Goal: Check status: Check status

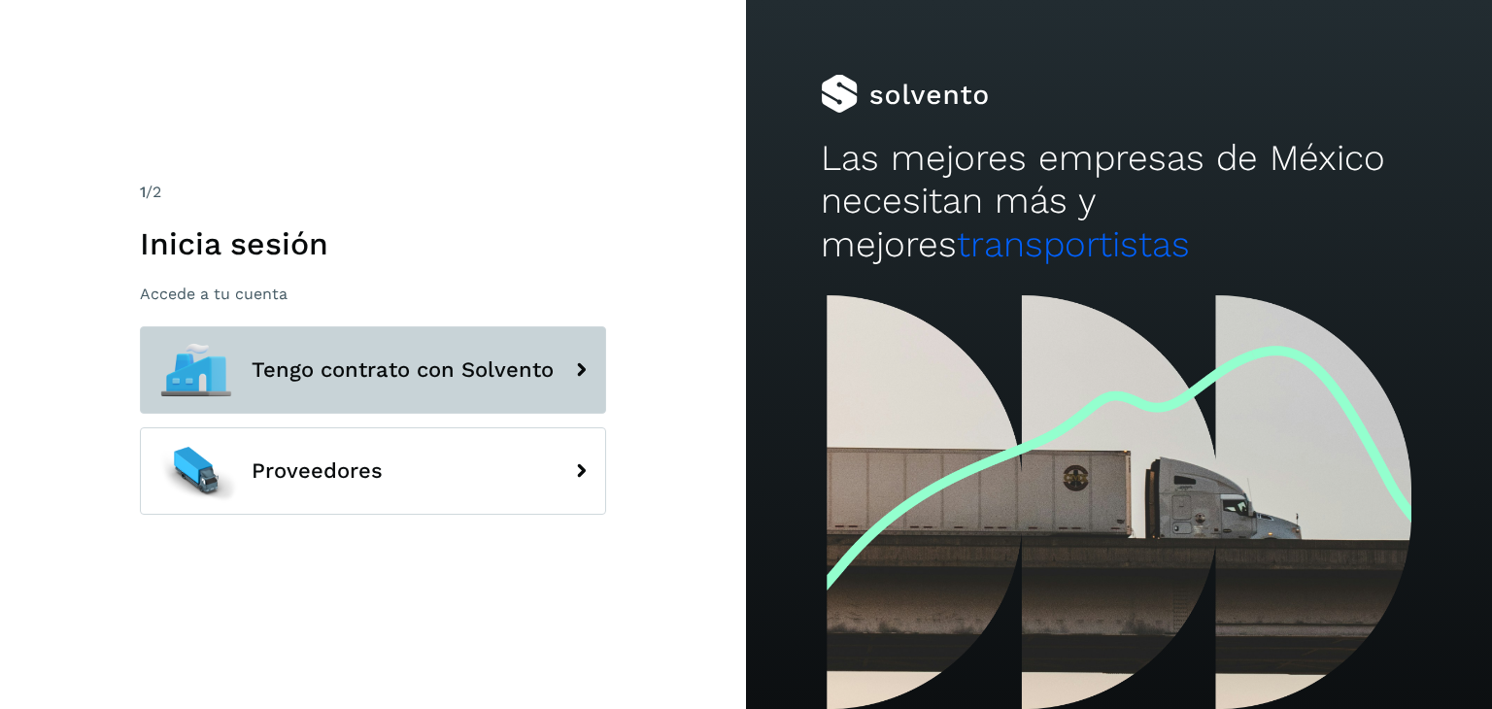
click at [315, 359] on span "Tengo contrato con Solvento" at bounding box center [403, 370] width 302 height 23
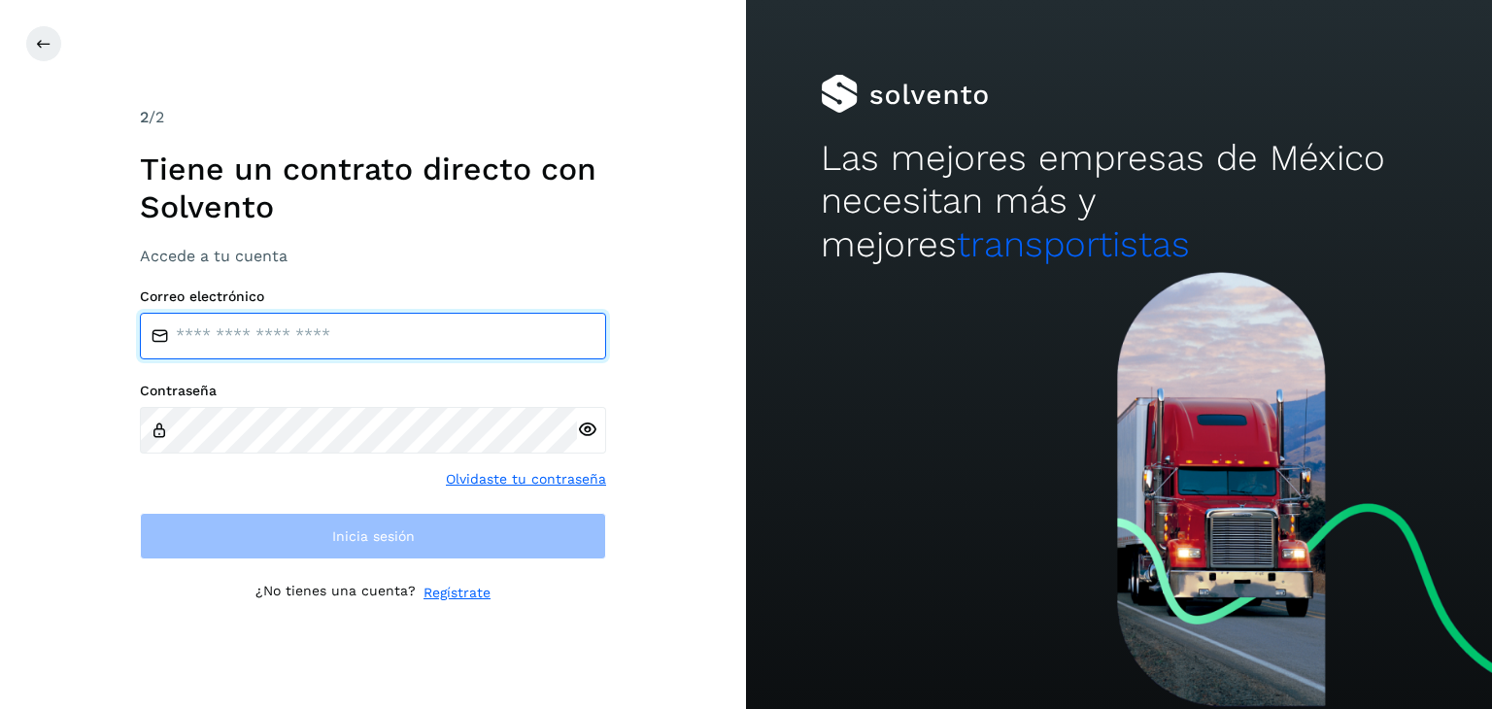
click at [330, 329] on input "email" at bounding box center [373, 336] width 466 height 47
type input "**********"
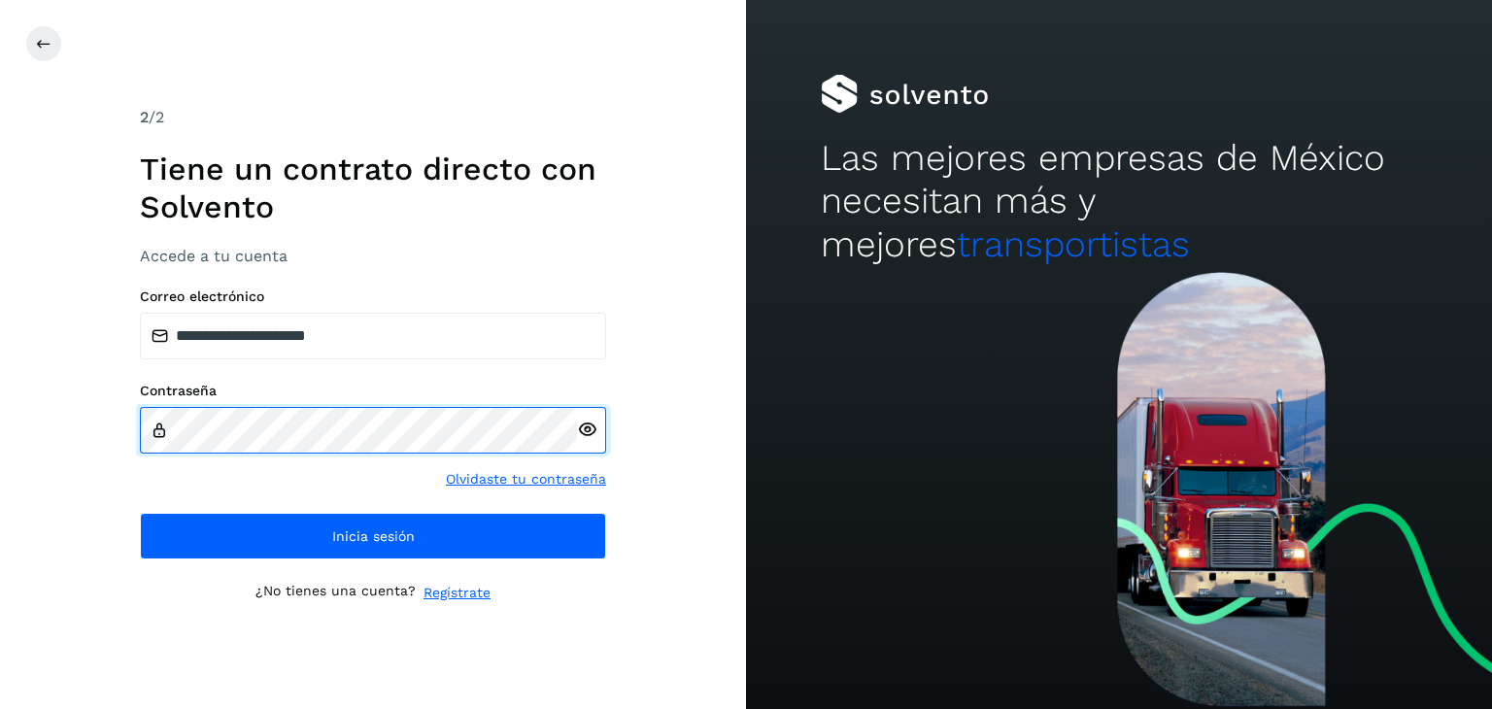
click at [161, 432] on div "Contraseña" at bounding box center [373, 418] width 466 height 70
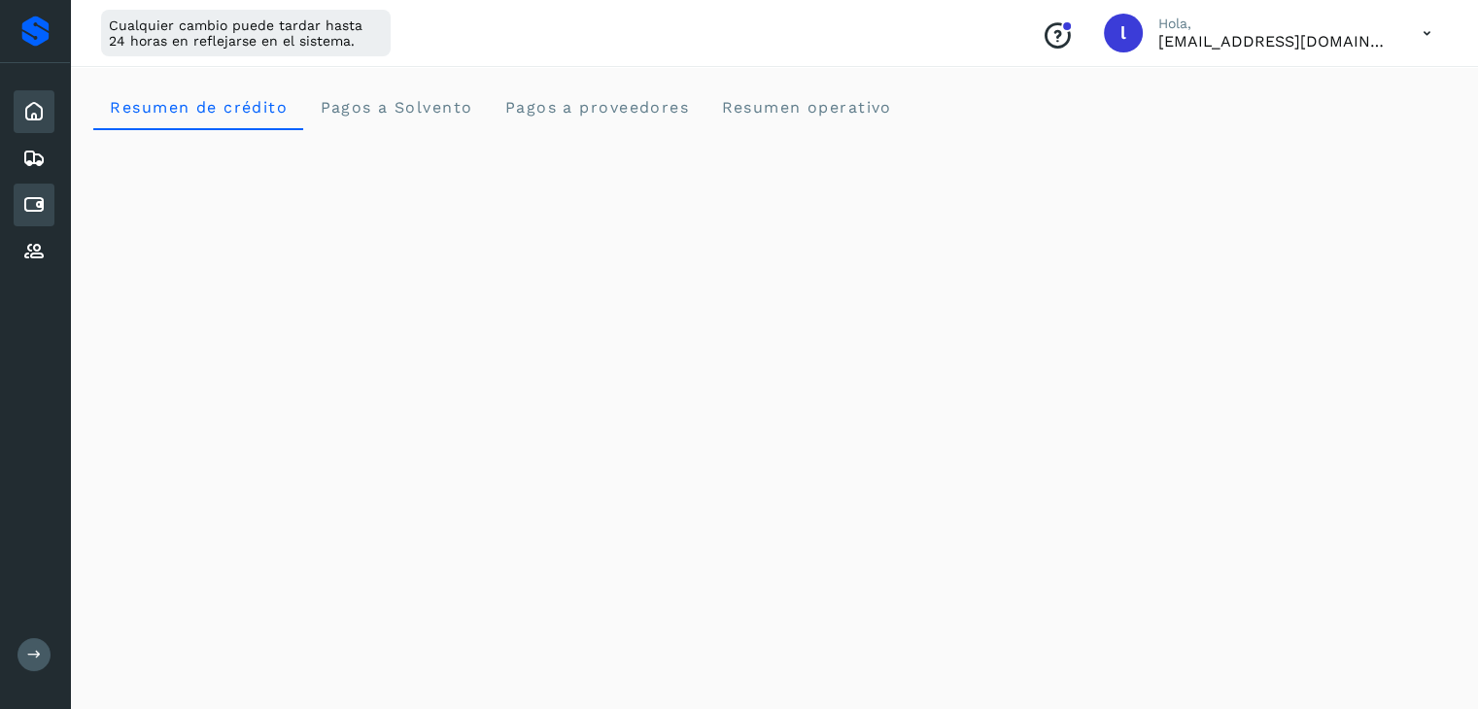
click at [35, 209] on icon at bounding box center [33, 204] width 23 height 23
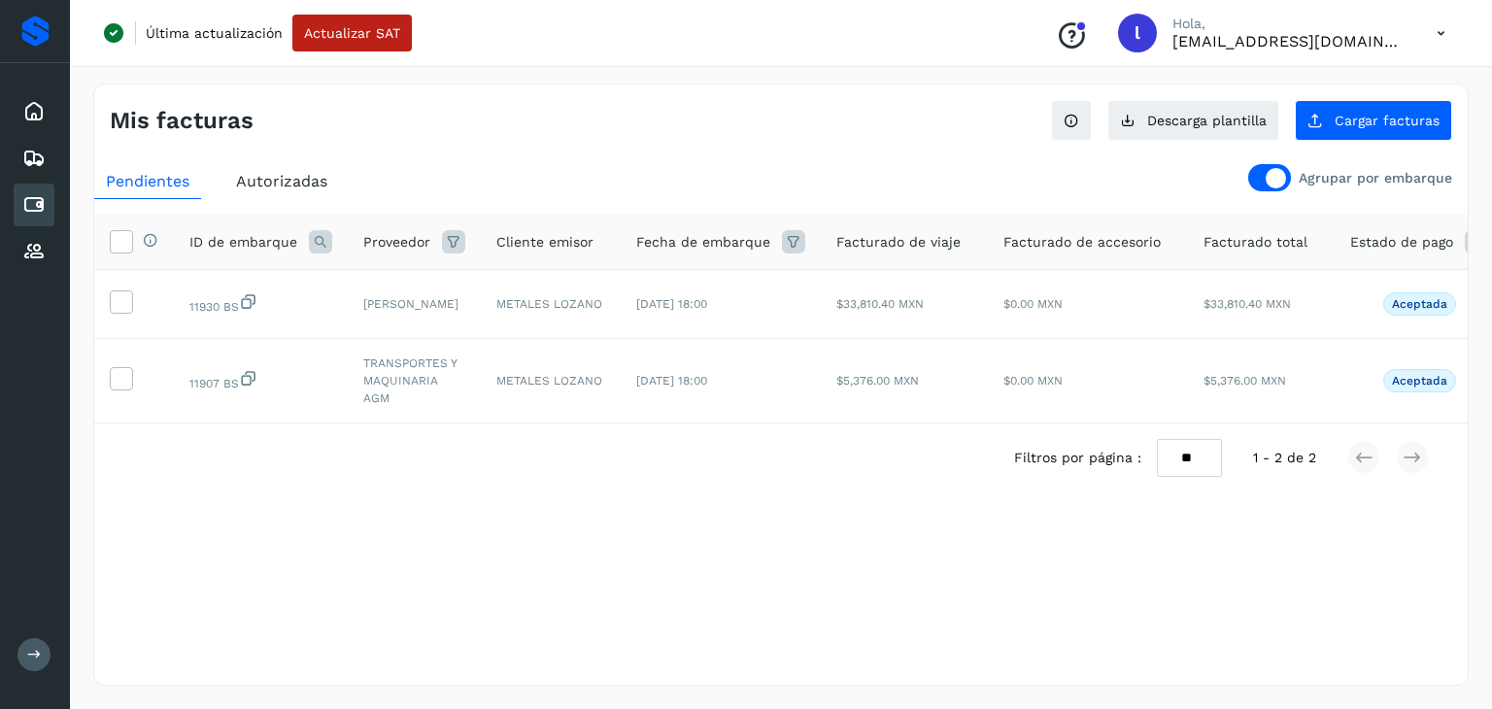
click at [287, 186] on span "Autorizadas" at bounding box center [281, 181] width 91 height 18
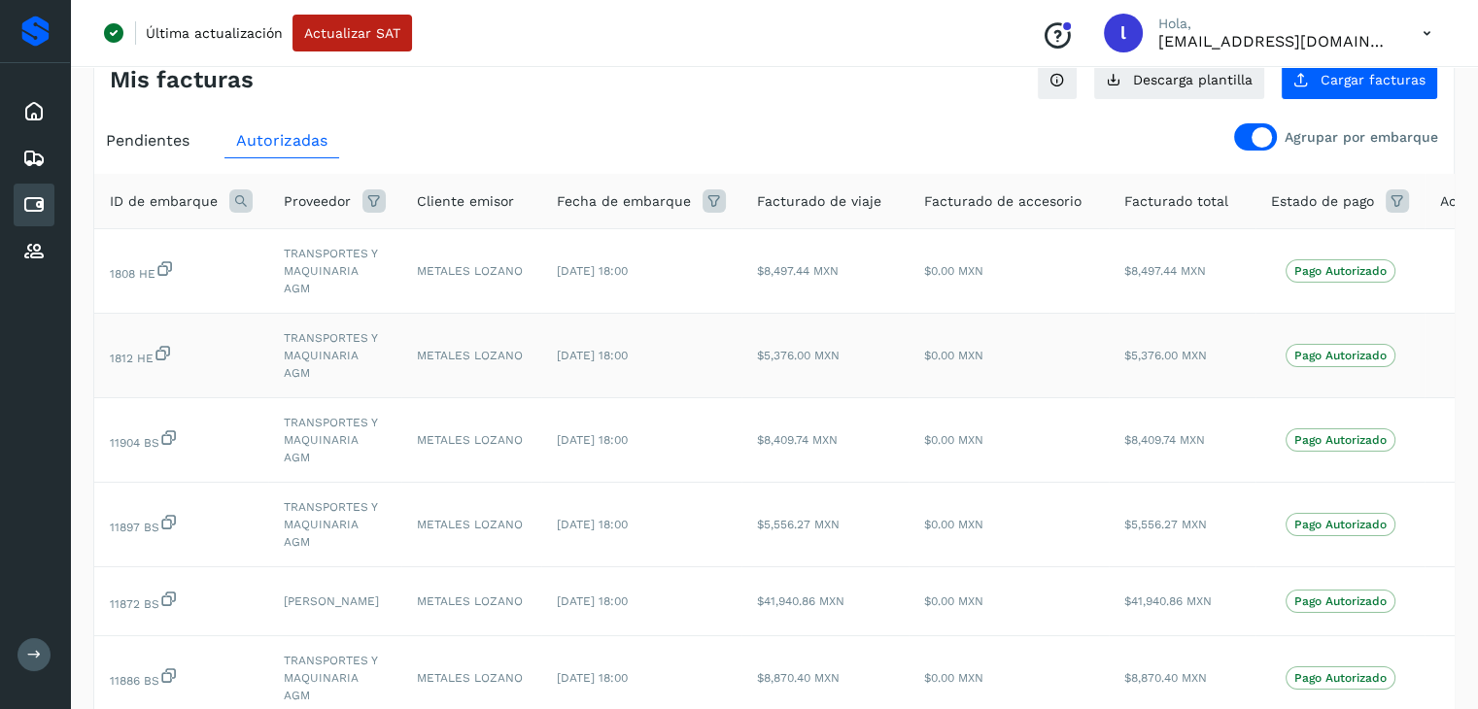
scroll to position [0, 62]
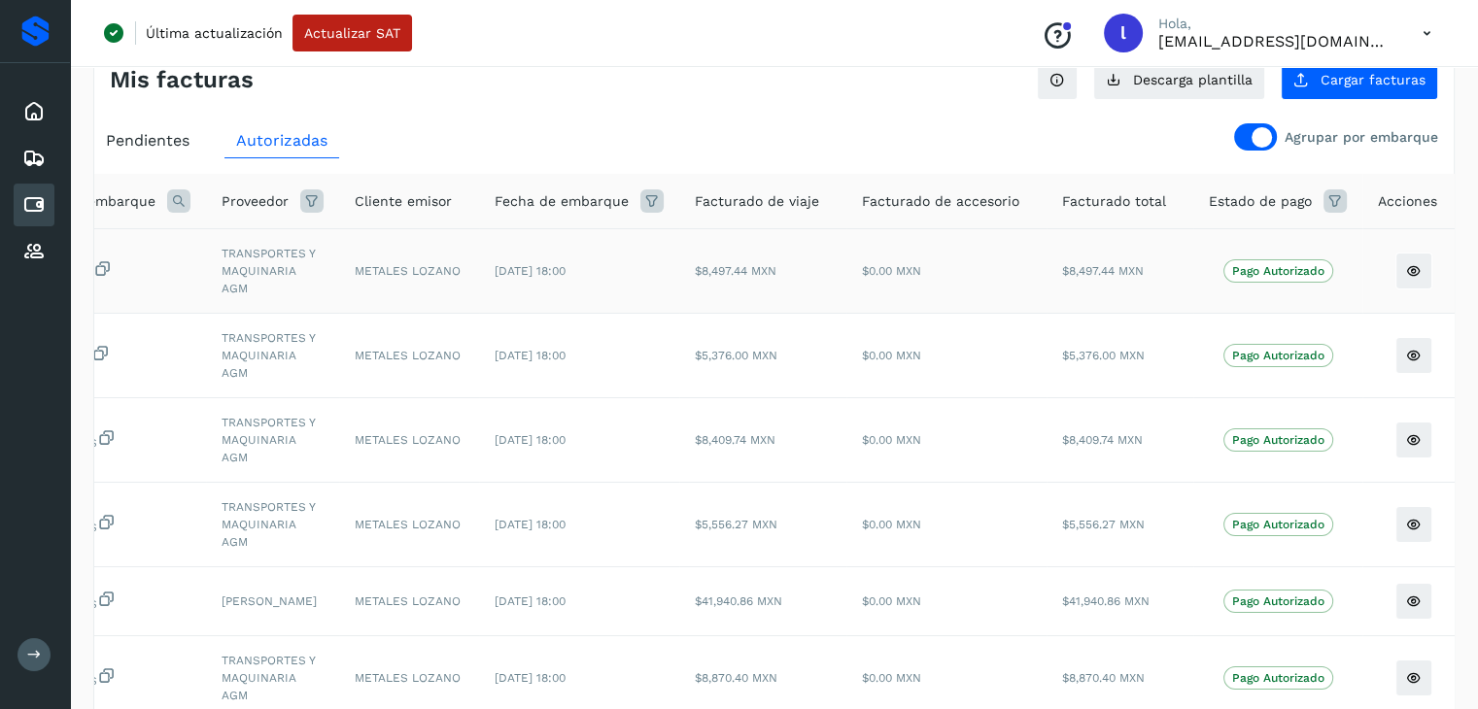
click at [1283, 270] on p "Pago Autorizado" at bounding box center [1278, 271] width 92 height 14
click at [1257, 271] on p "Pago Autorizado" at bounding box center [1278, 271] width 92 height 14
click at [1404, 277] on button at bounding box center [1413, 271] width 37 height 37
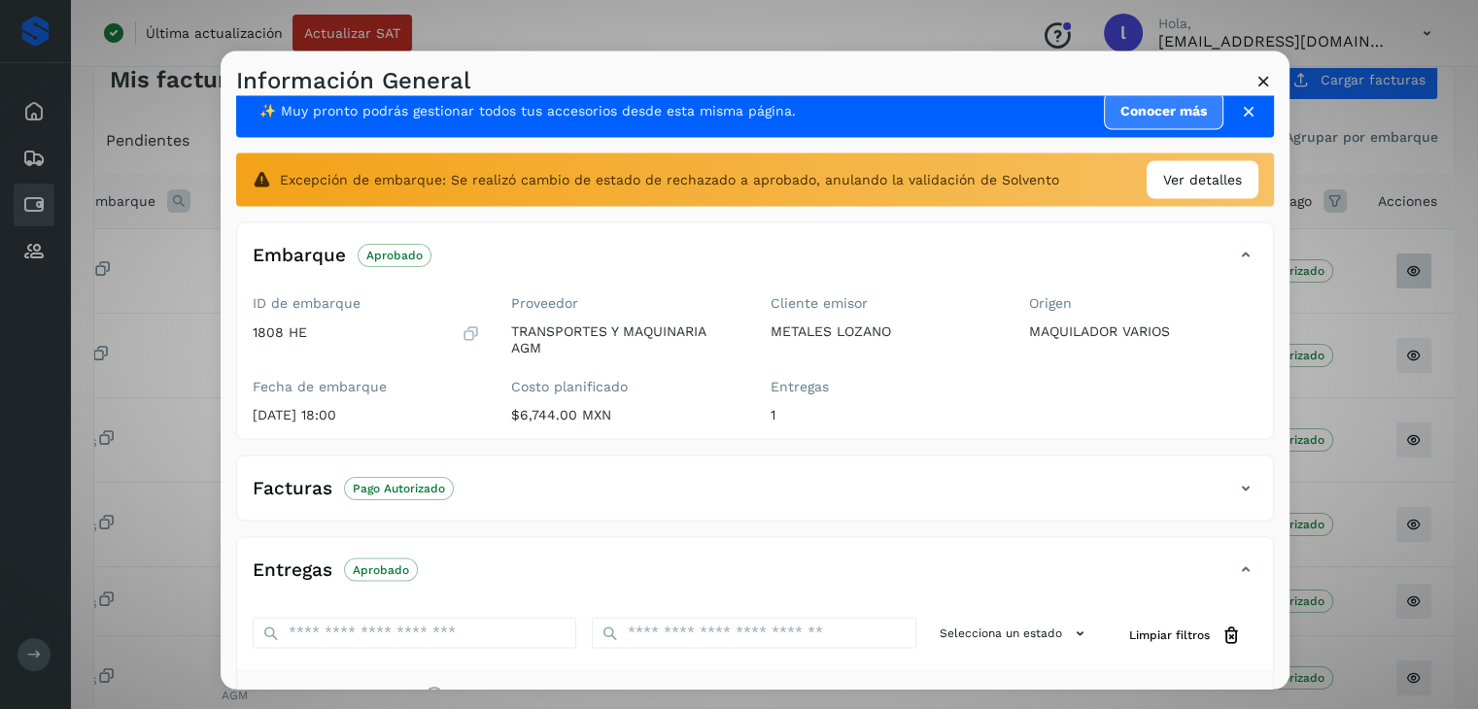
scroll to position [0, 0]
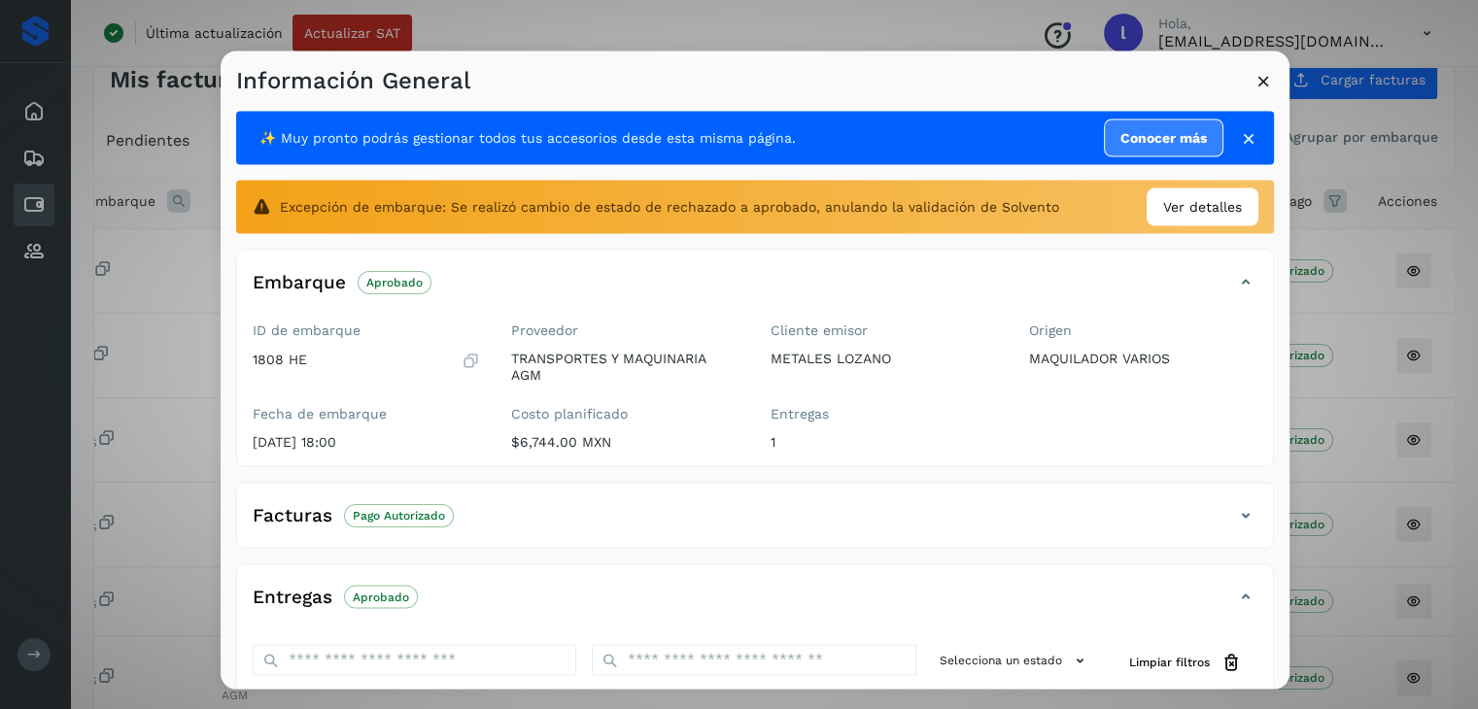
click at [1258, 83] on icon at bounding box center [1263, 81] width 20 height 20
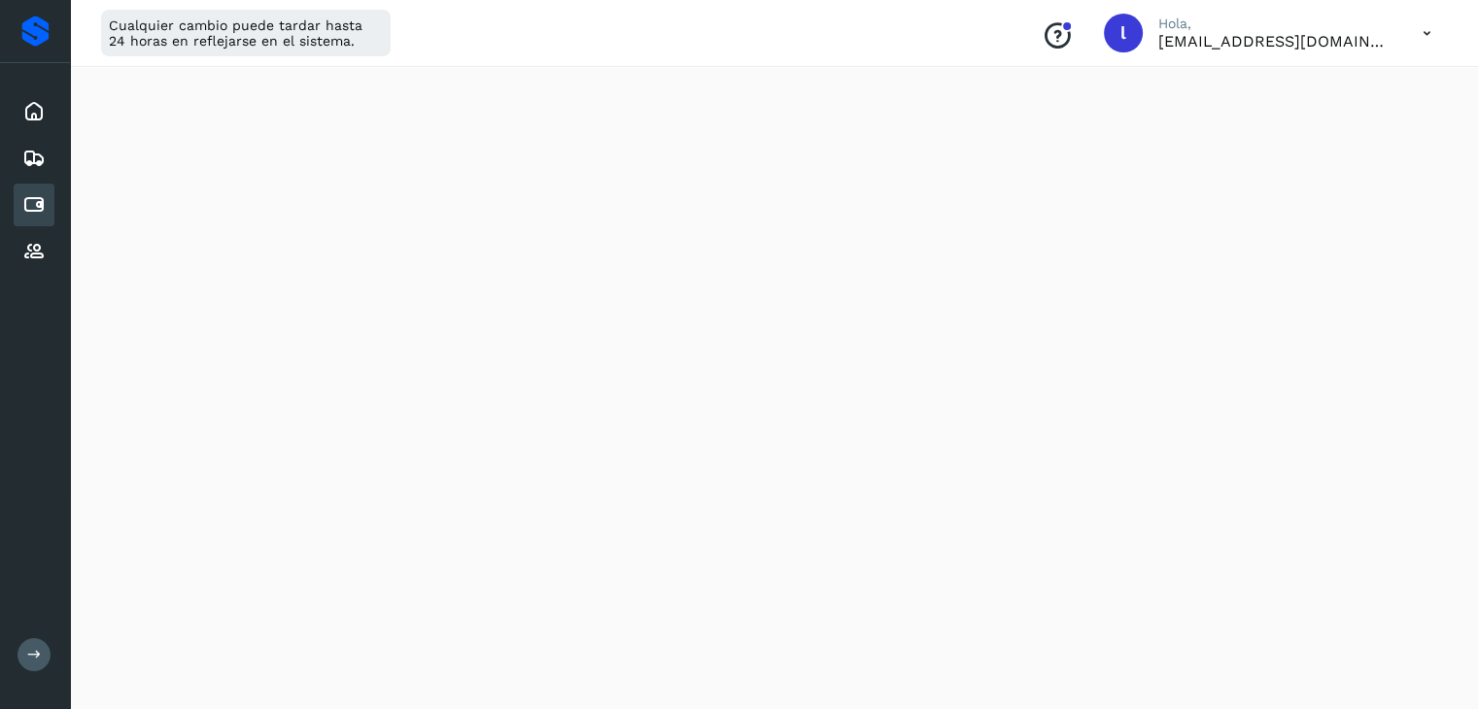
scroll to position [342, 0]
click at [31, 204] on icon at bounding box center [33, 204] width 23 height 23
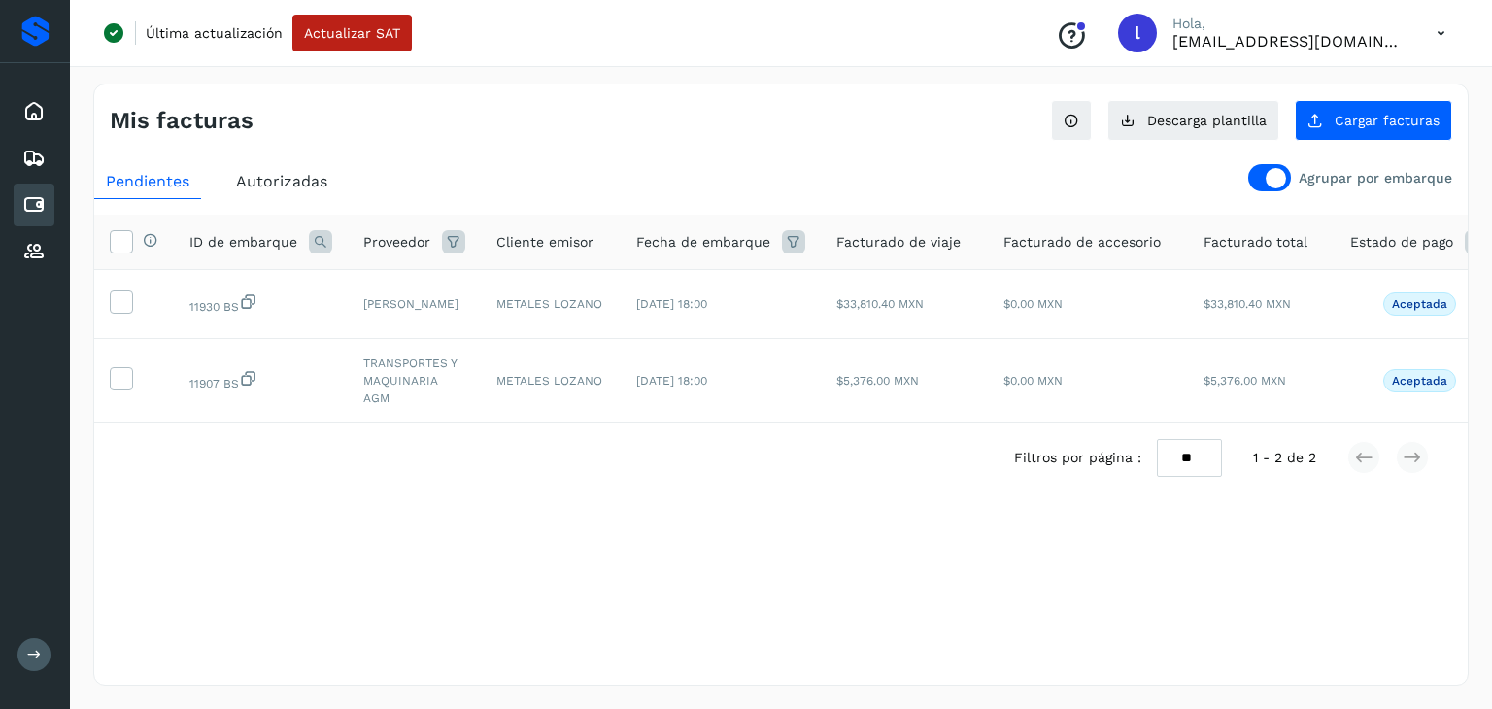
click at [290, 182] on span "Autorizadas" at bounding box center [281, 181] width 91 height 18
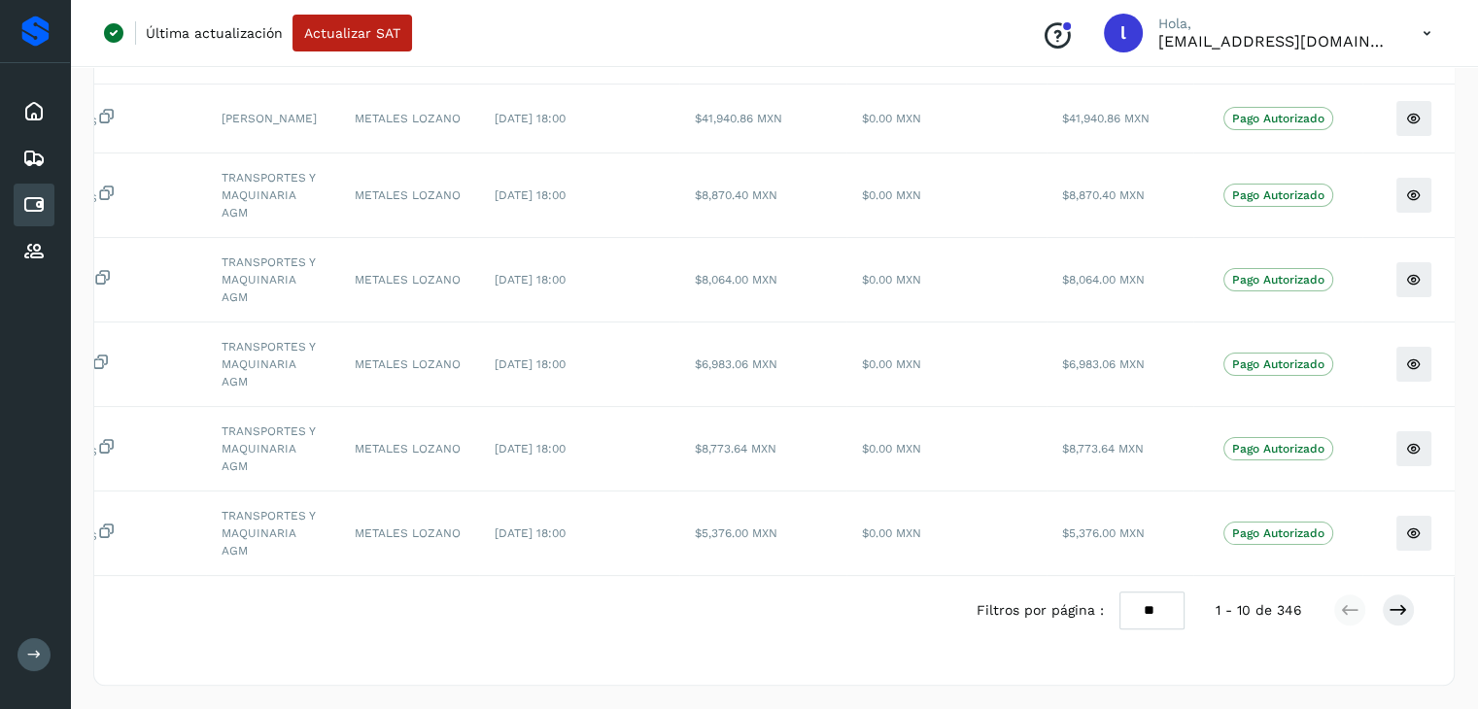
scroll to position [551, 0]
click at [1399, 613] on icon at bounding box center [1397, 609] width 19 height 19
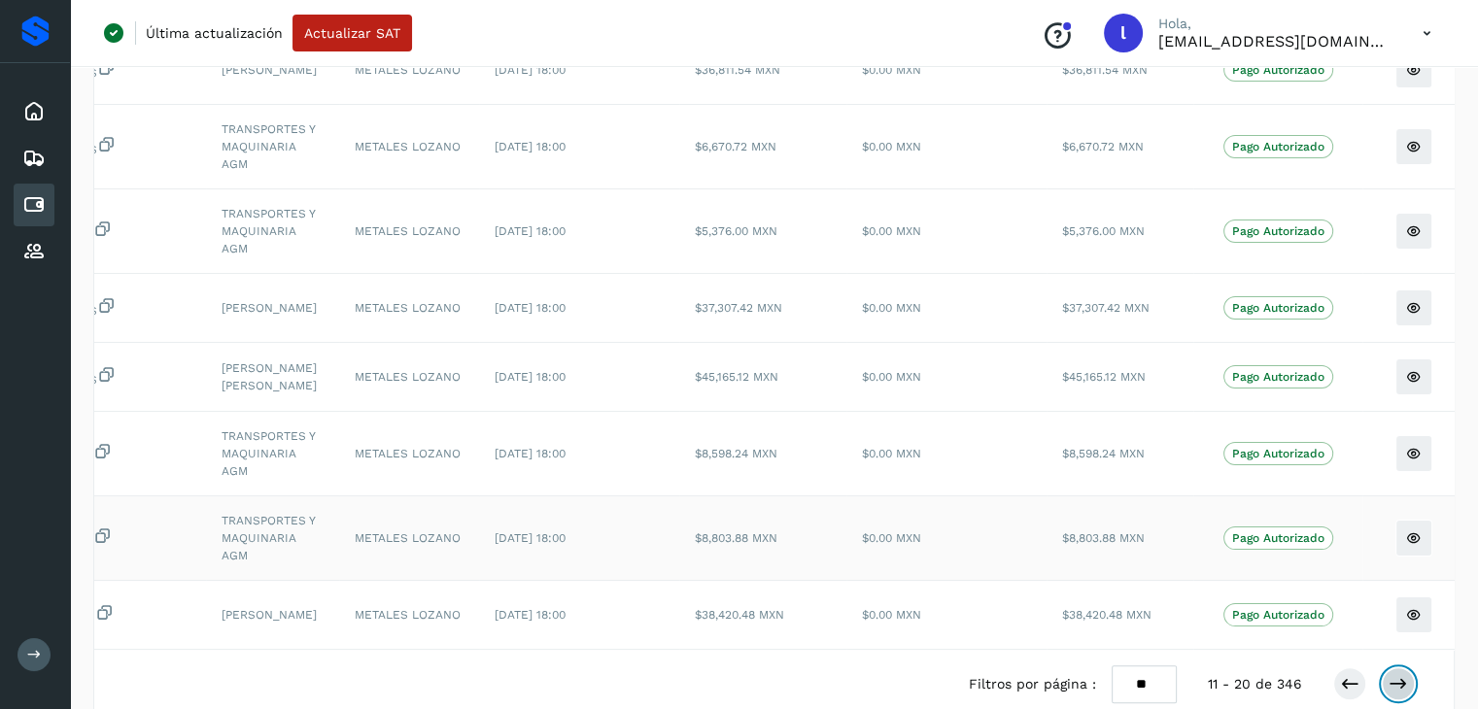
scroll to position [534, 0]
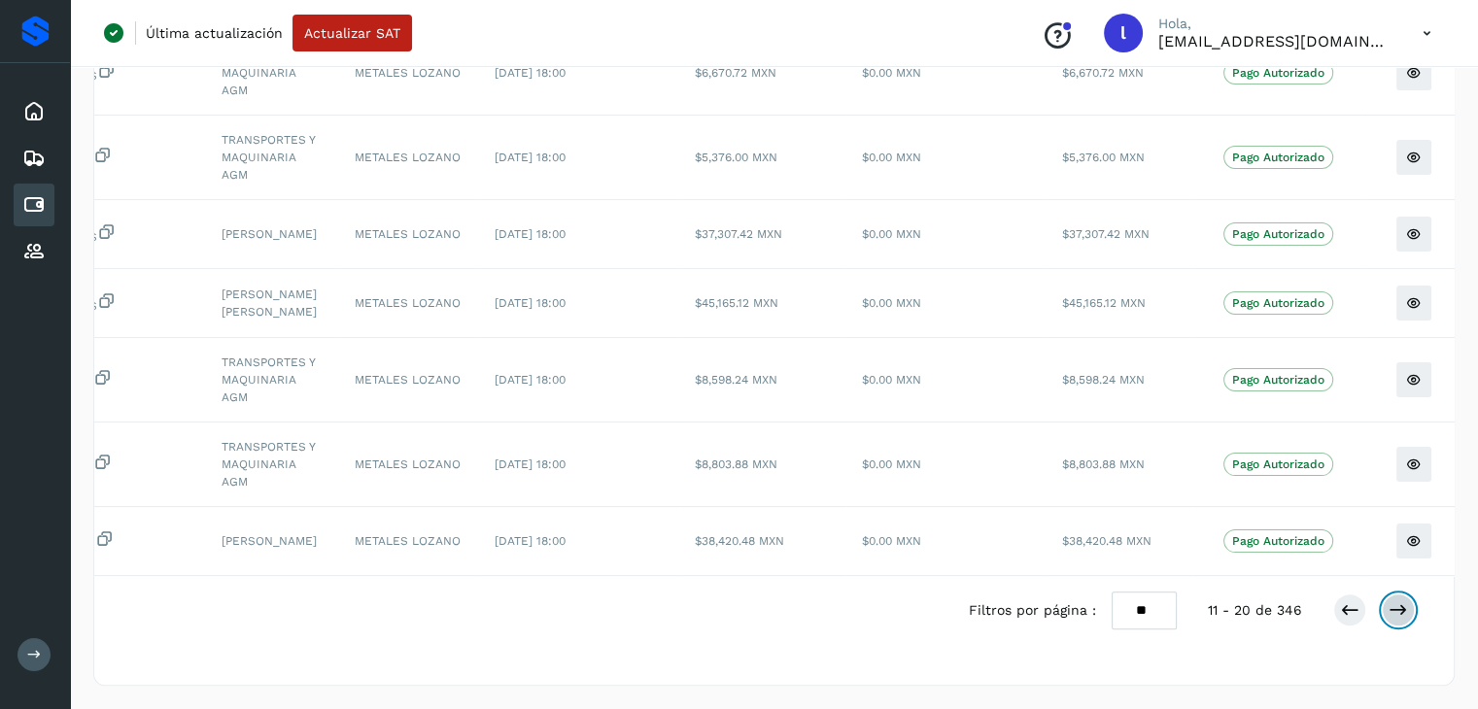
click at [1385, 611] on button at bounding box center [1398, 610] width 33 height 33
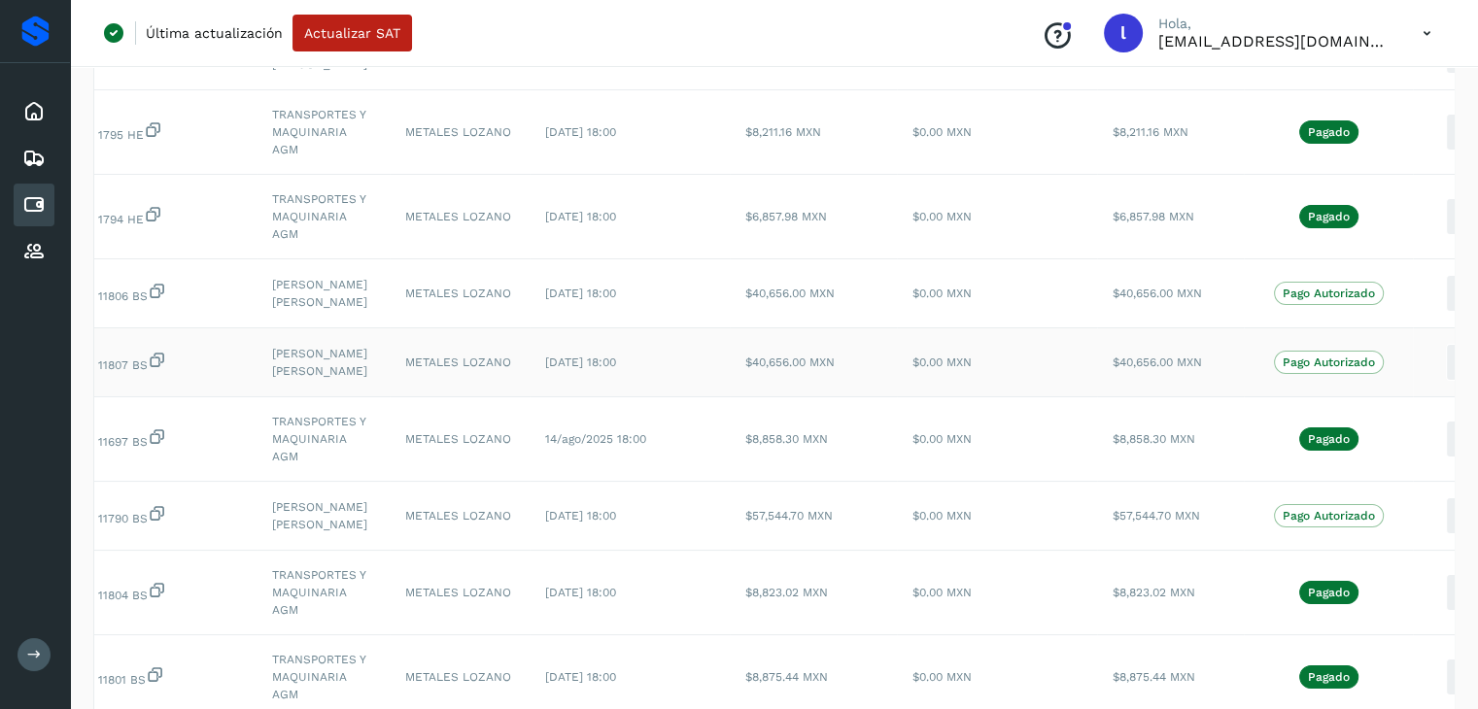
scroll to position [0, 0]
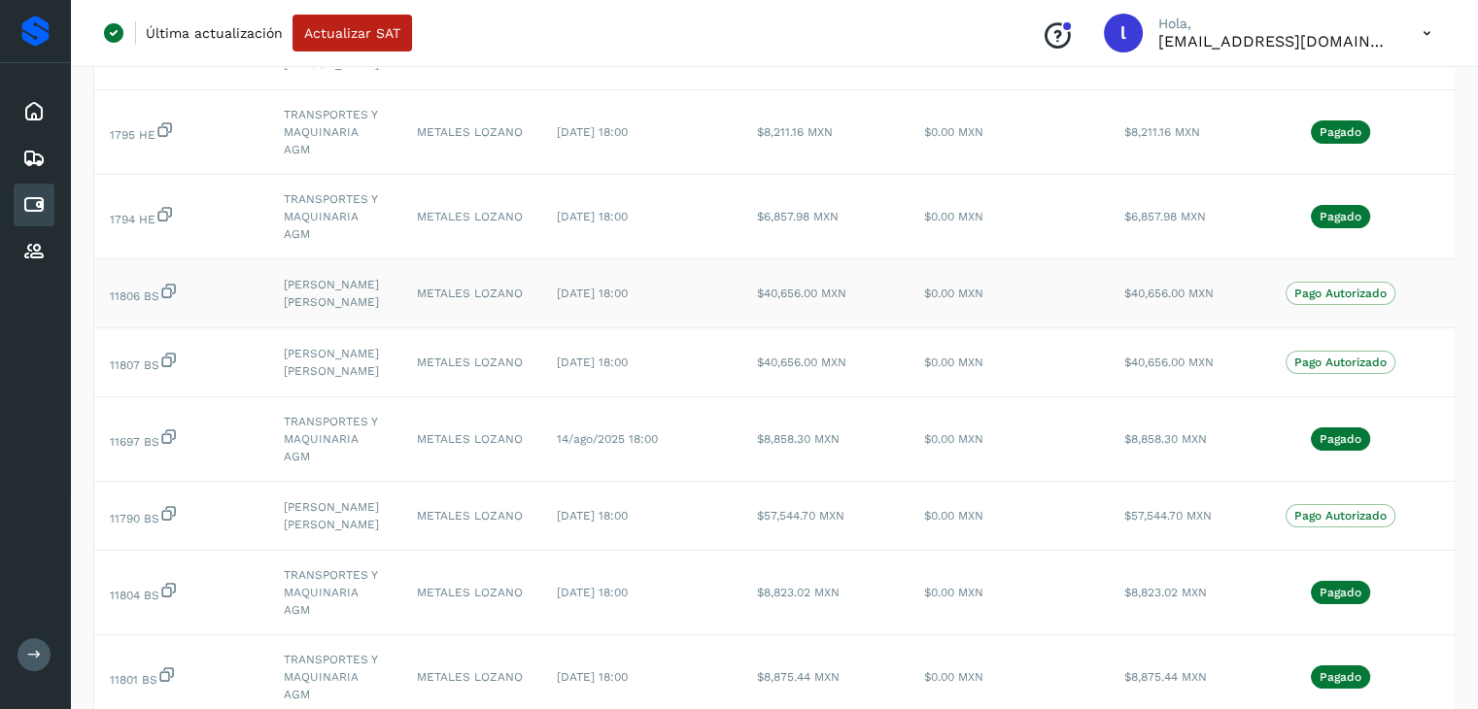
click at [171, 292] on icon at bounding box center [168, 291] width 19 height 20
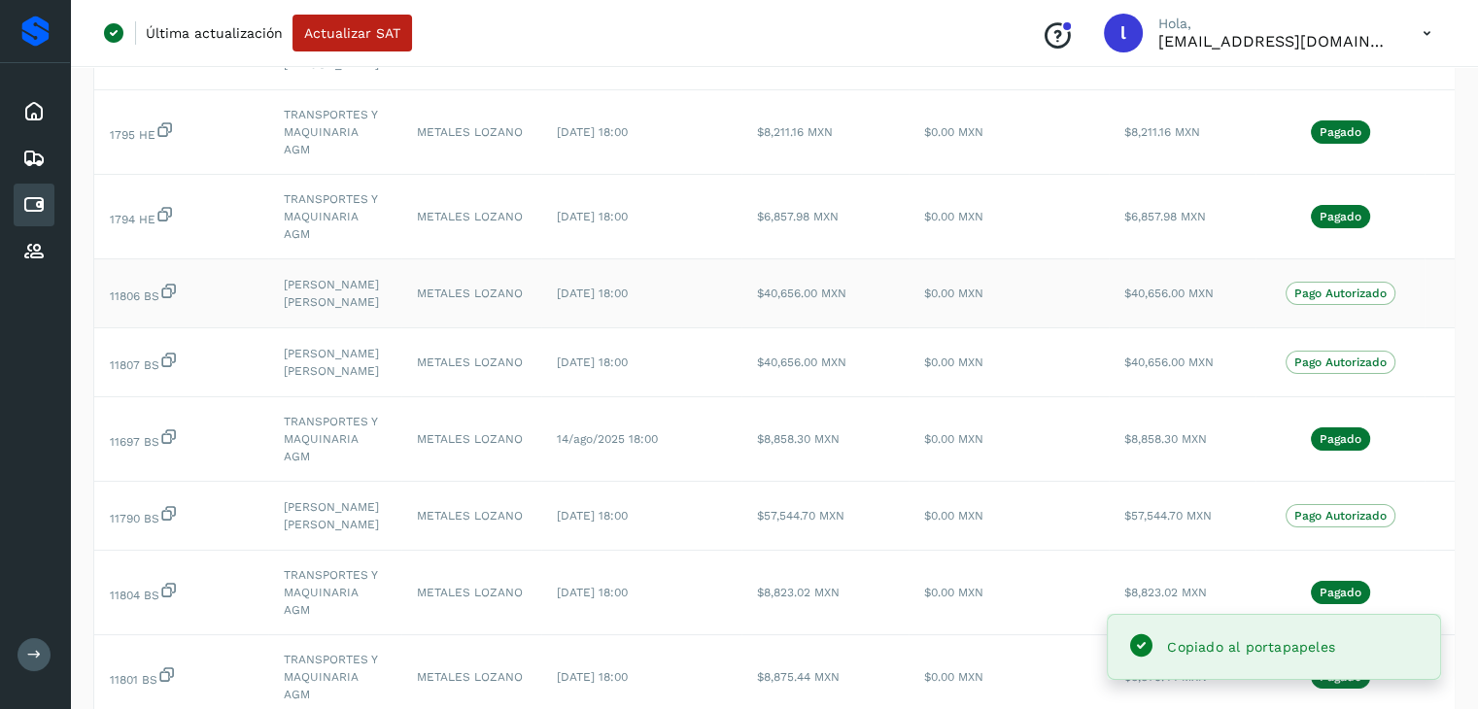
scroll to position [0, 62]
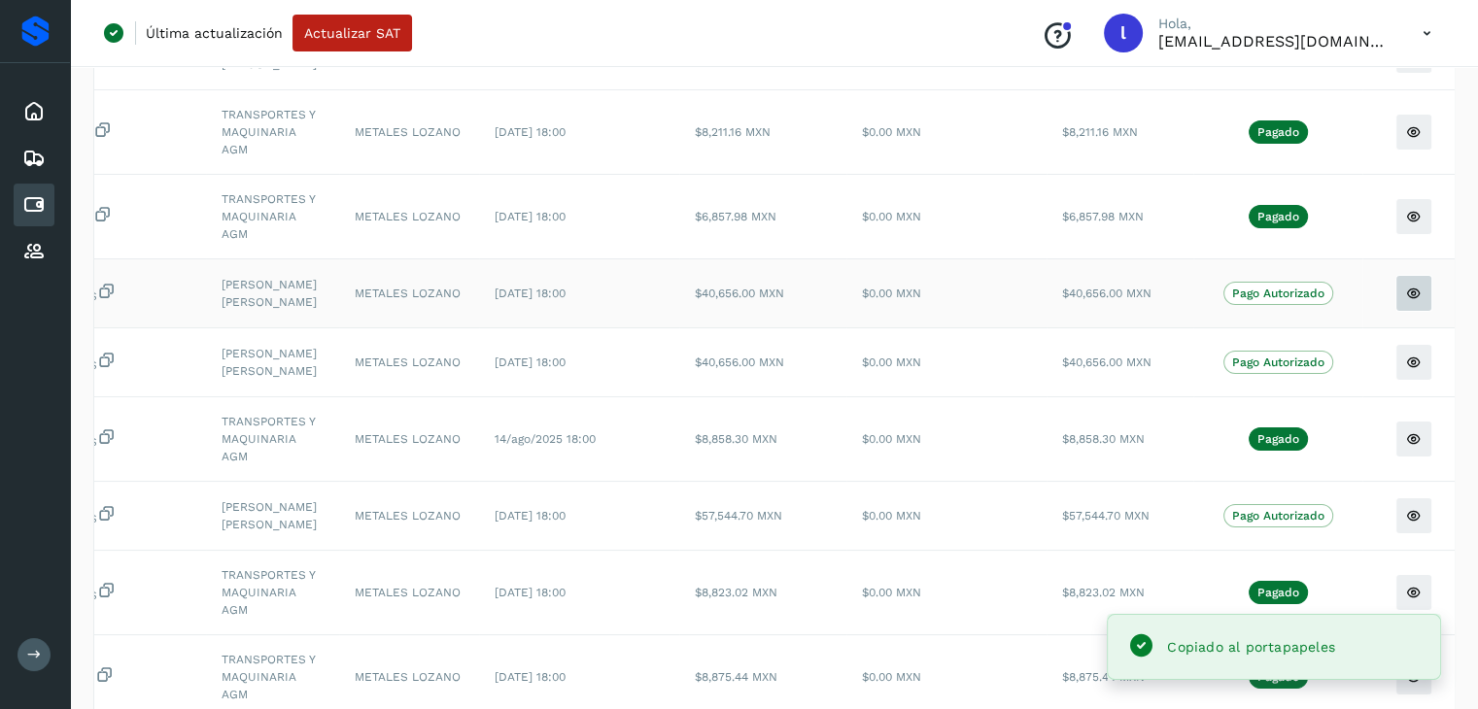
click at [1406, 295] on icon at bounding box center [1414, 294] width 16 height 16
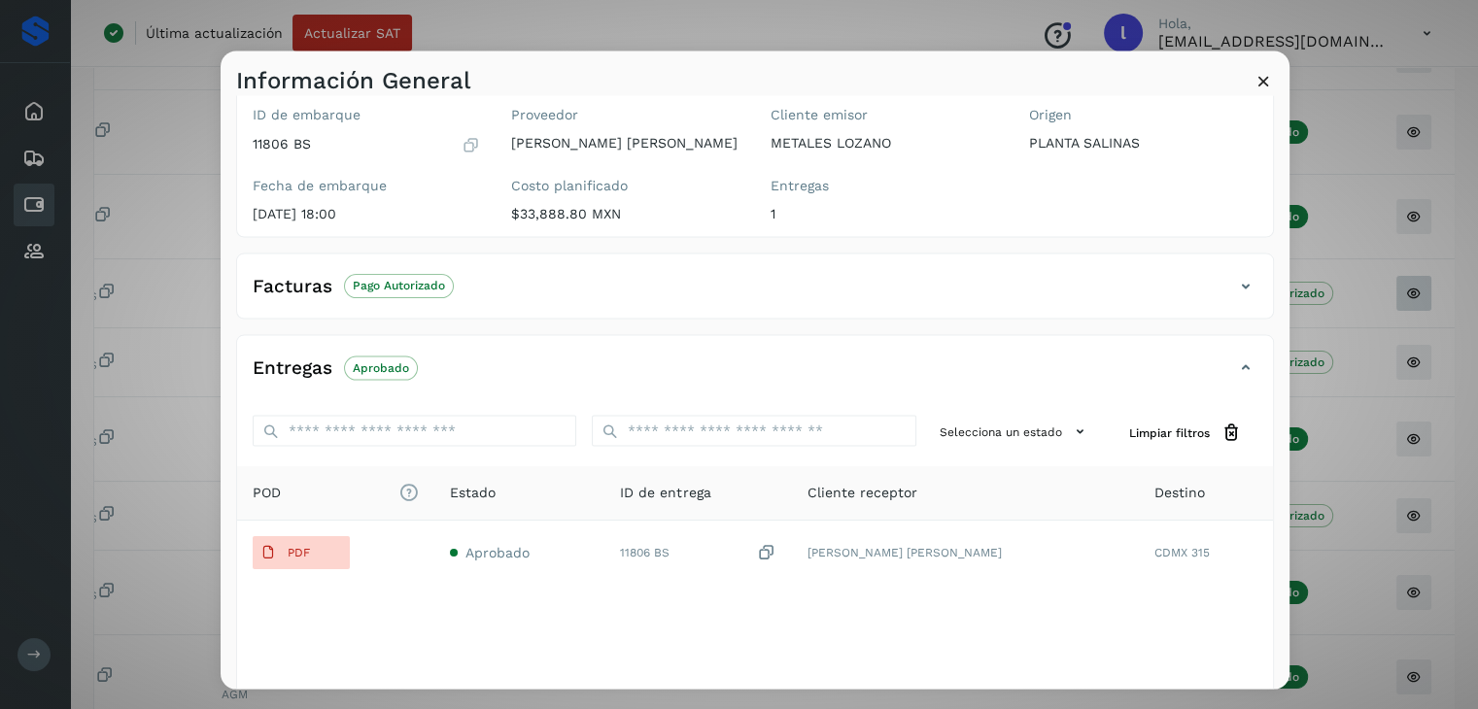
scroll to position [237, 0]
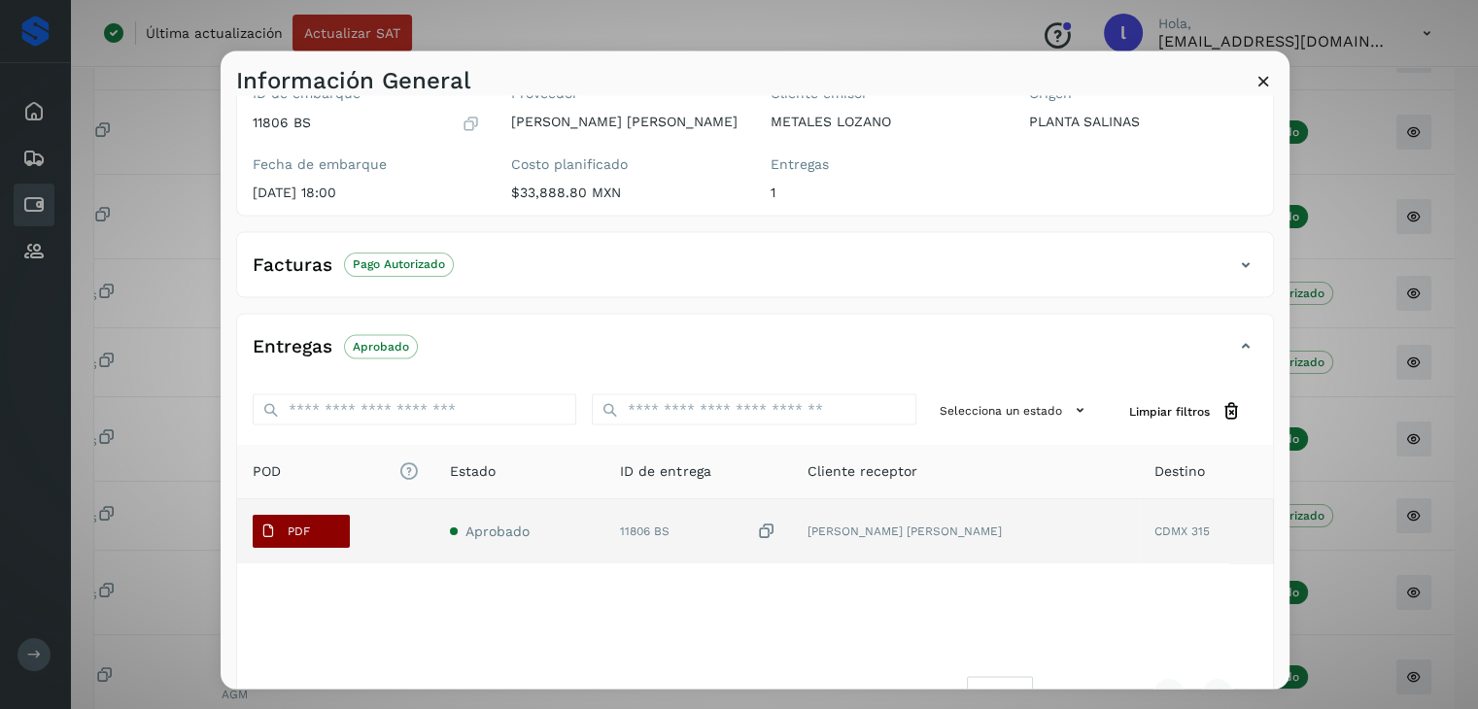
click at [324, 529] on button "PDF" at bounding box center [301, 532] width 97 height 33
click at [311, 527] on span "PDF" at bounding box center [285, 532] width 65 height 31
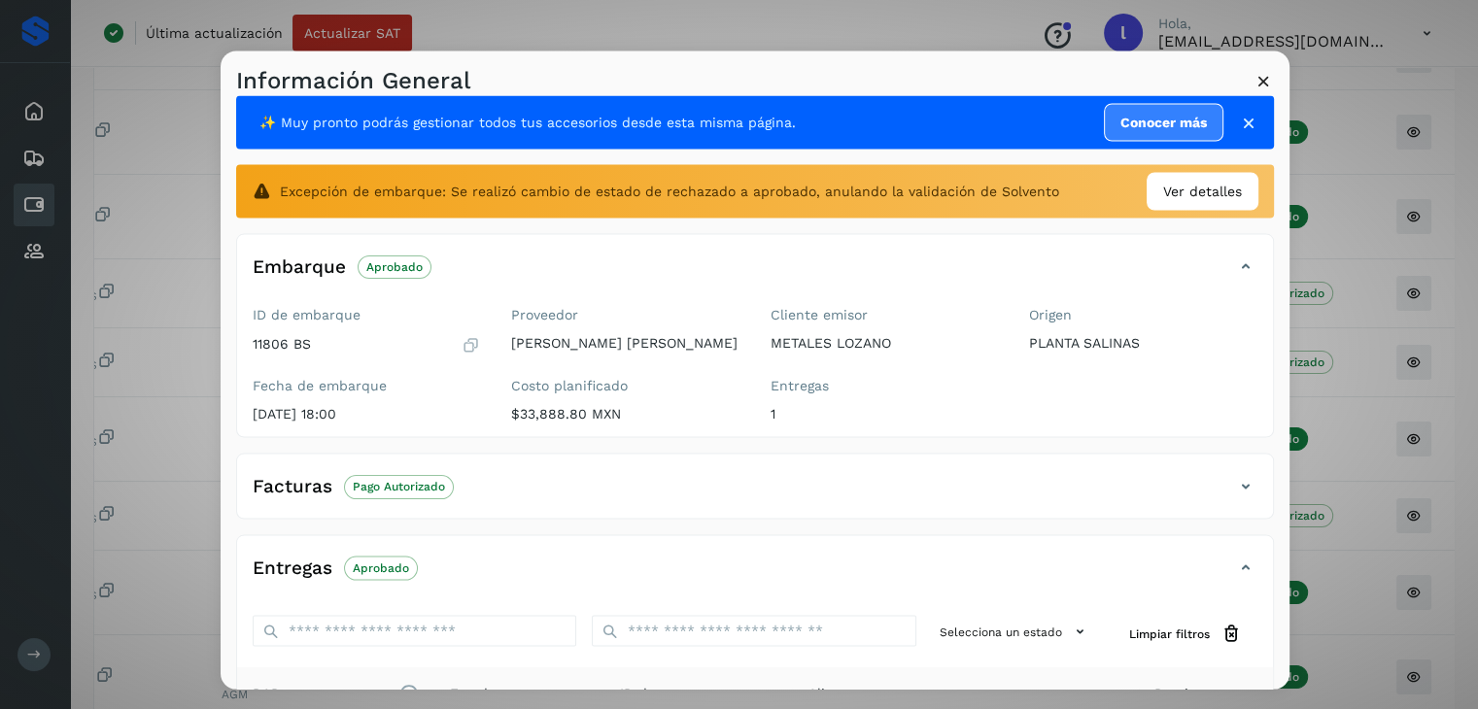
scroll to position [0, 0]
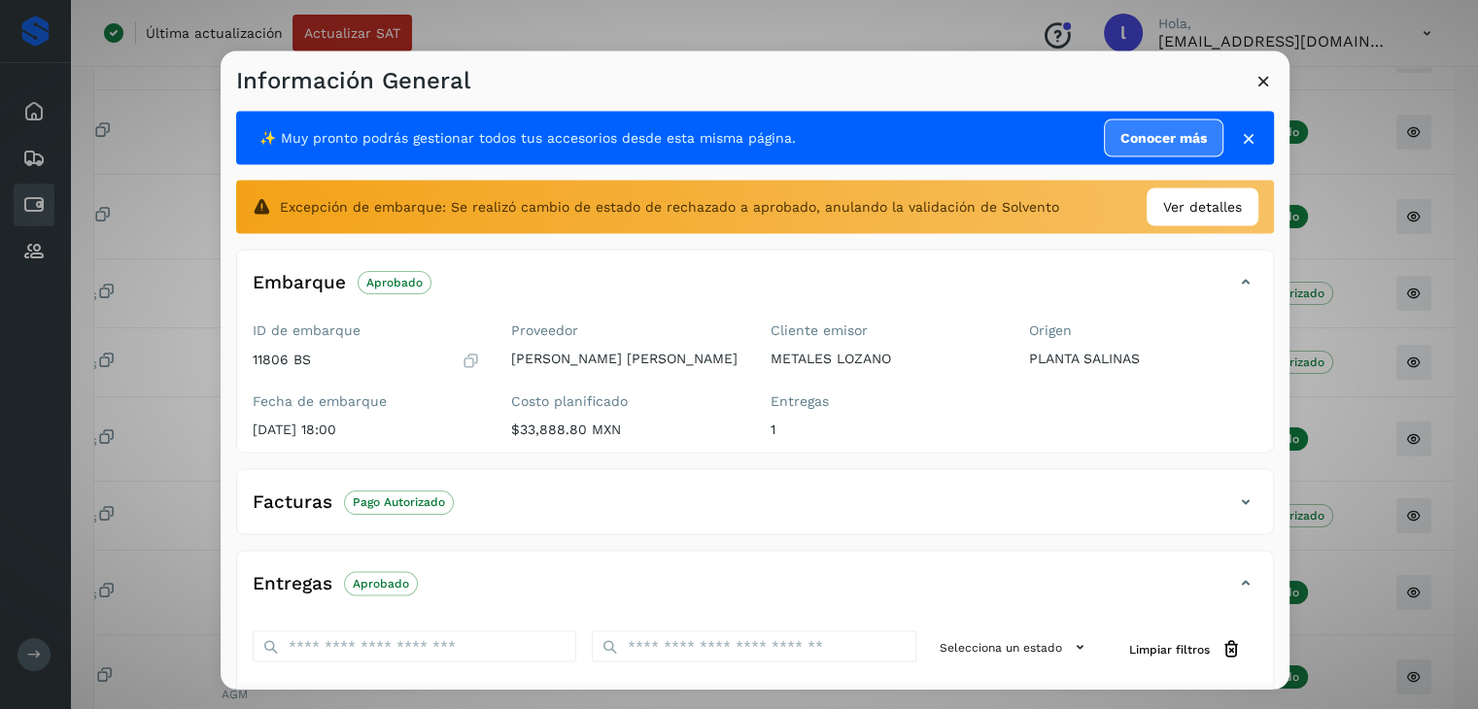
click at [1262, 83] on icon at bounding box center [1263, 81] width 20 height 20
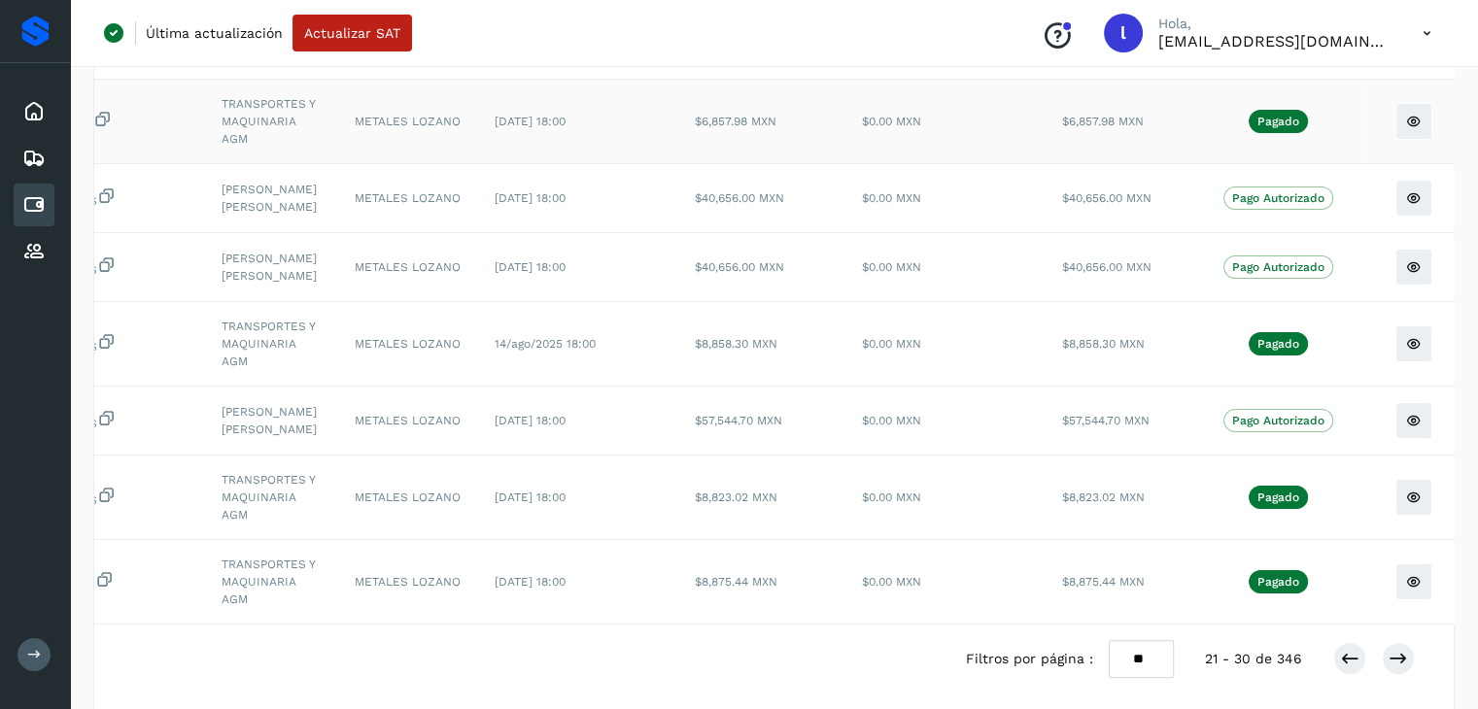
scroll to position [460, 0]
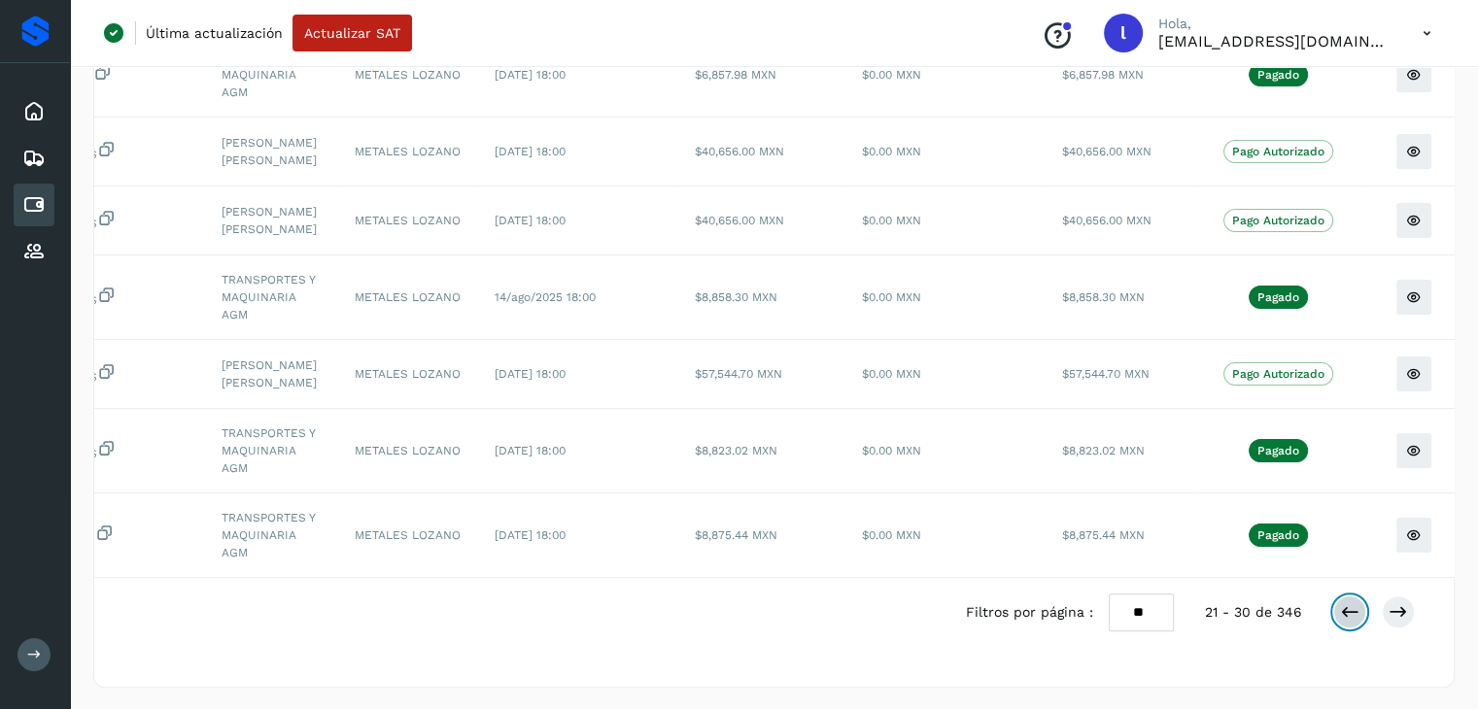
click at [1355, 622] on icon at bounding box center [1349, 611] width 19 height 19
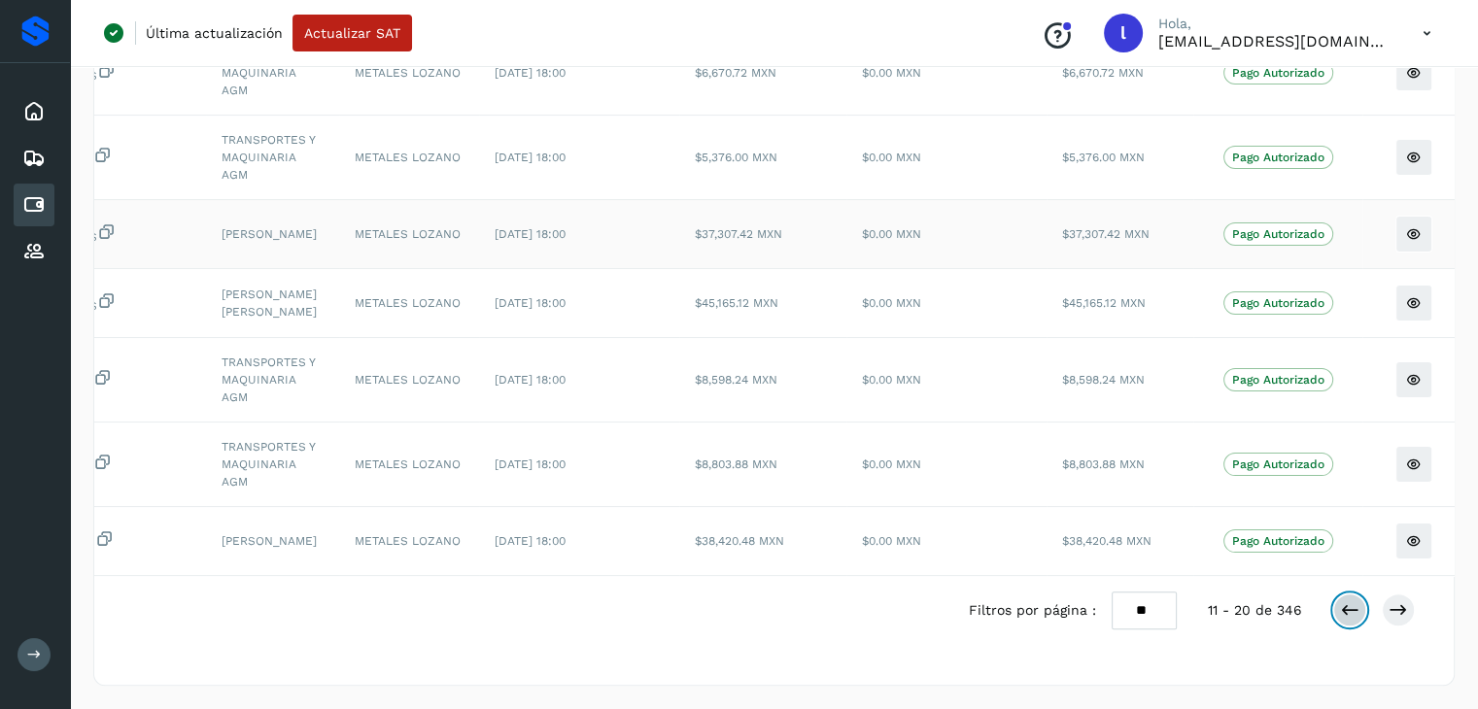
scroll to position [505, 0]
click at [1341, 620] on icon at bounding box center [1349, 609] width 19 height 19
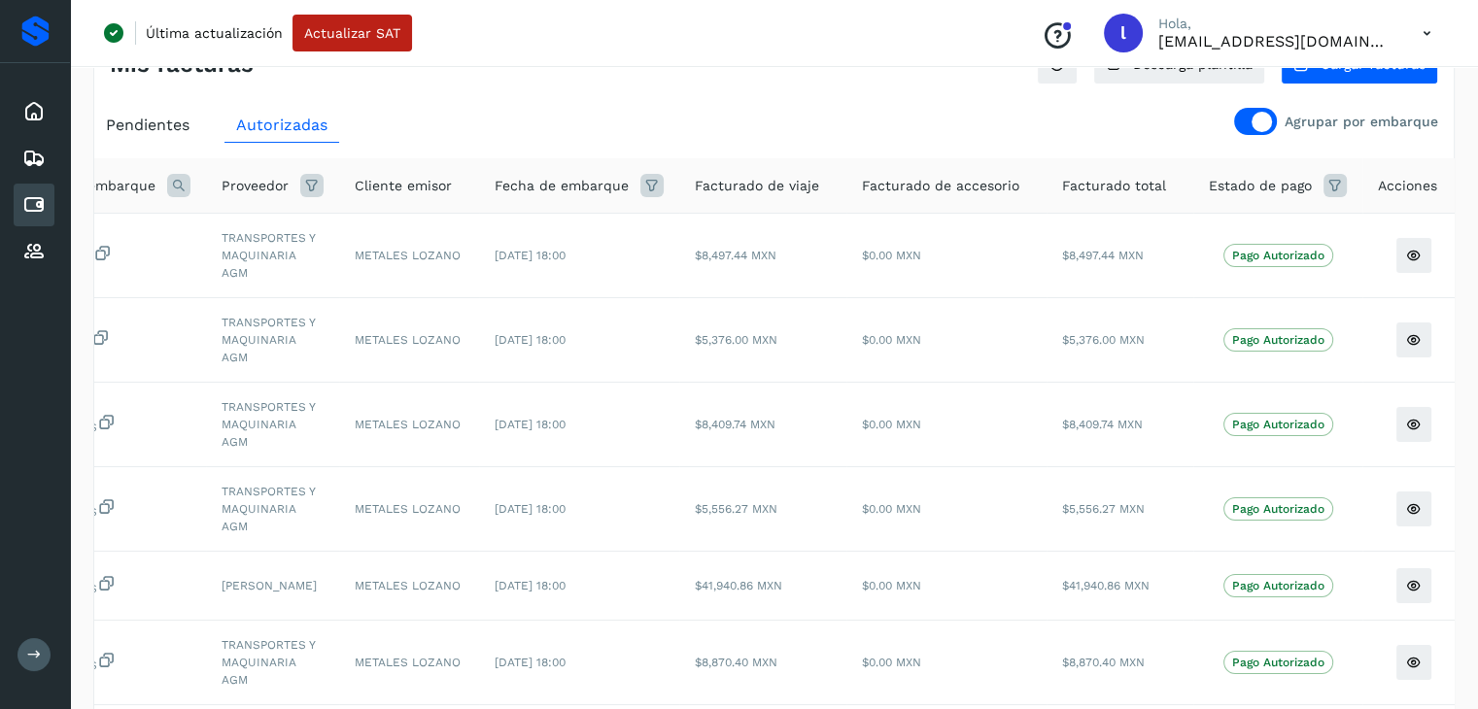
scroll to position [55, 0]
